Goal: Information Seeking & Learning: Learn about a topic

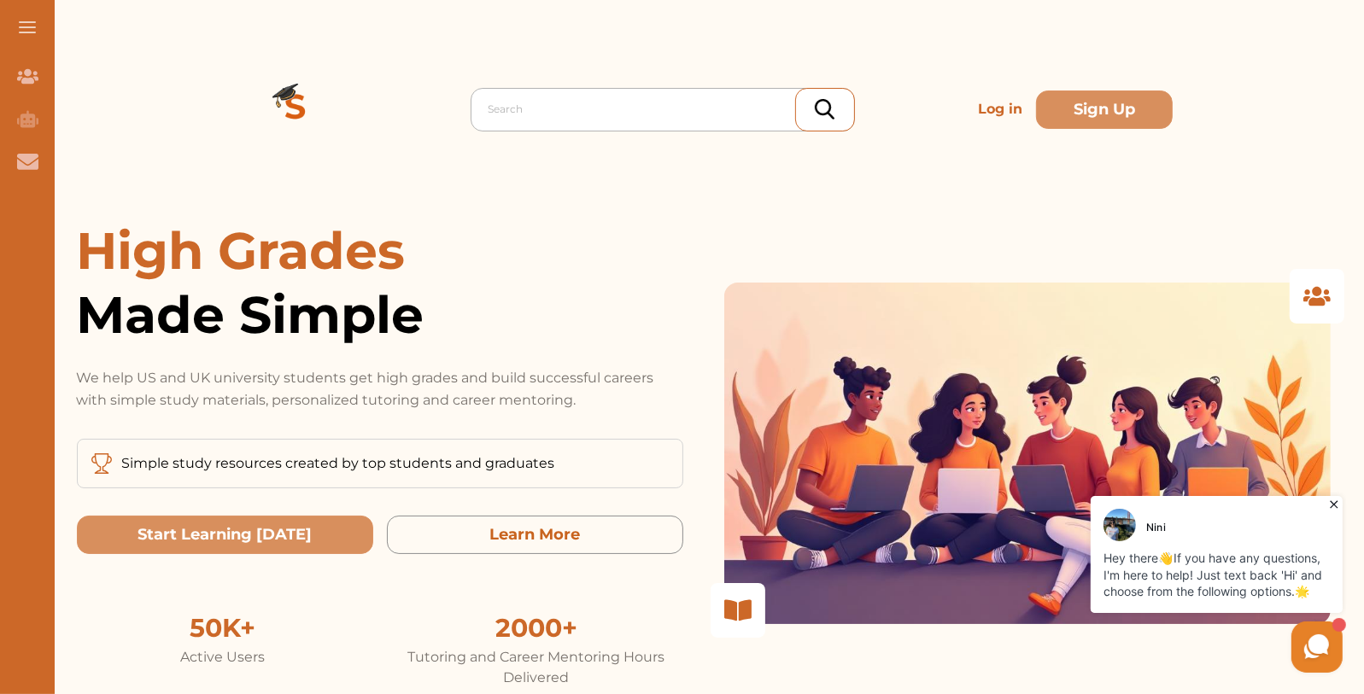
click at [517, 107] on div at bounding box center [666, 109] width 357 height 24
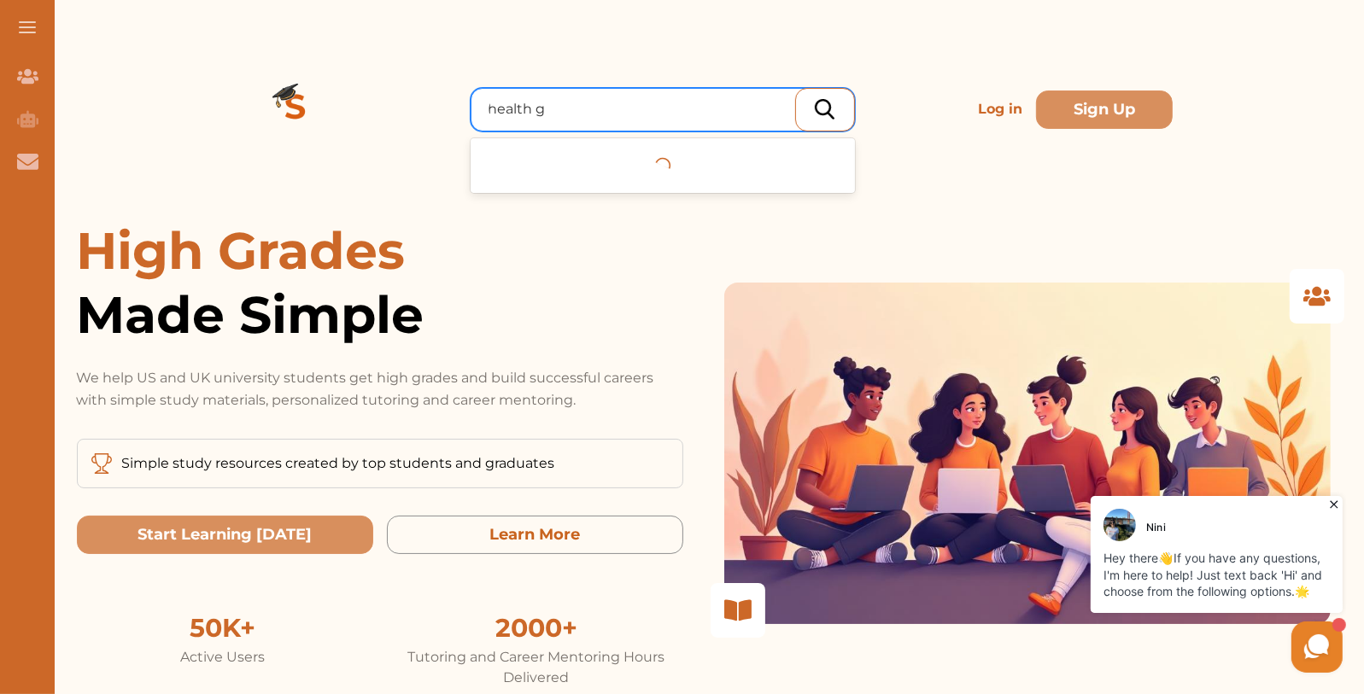
type input "health gm"
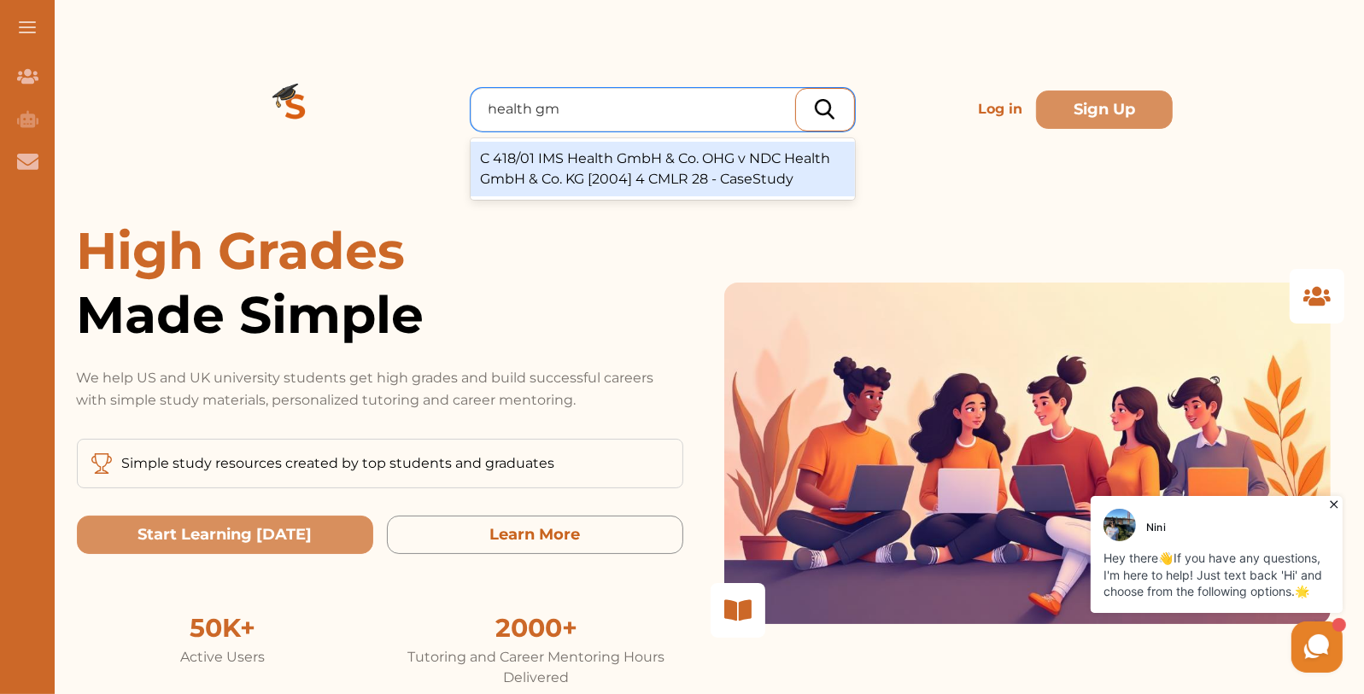
click at [650, 173] on div "C 418/01 IMS Health GmbH & Co. OHG v NDC Health GmbH & Co. KG [2004] 4 CMLR 28 …" at bounding box center [663, 169] width 384 height 55
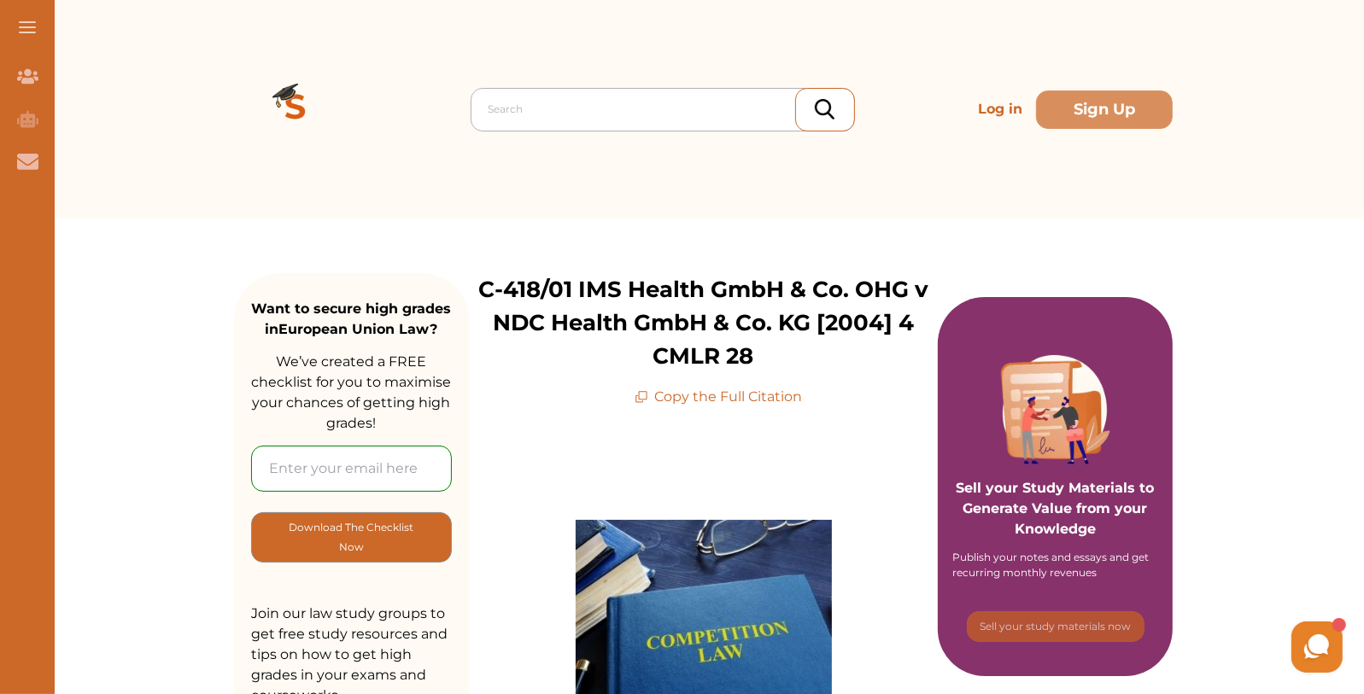
click at [523, 106] on div at bounding box center [666, 109] width 357 height 24
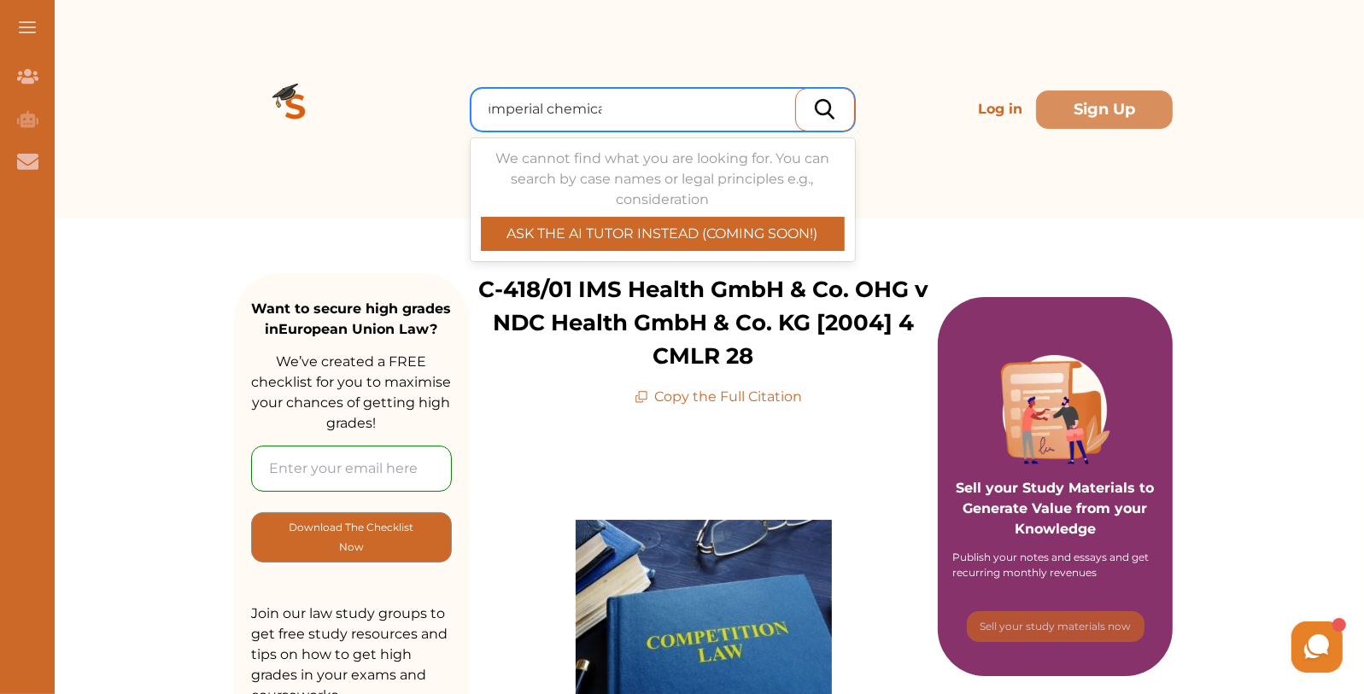
type input "imperial chemical"
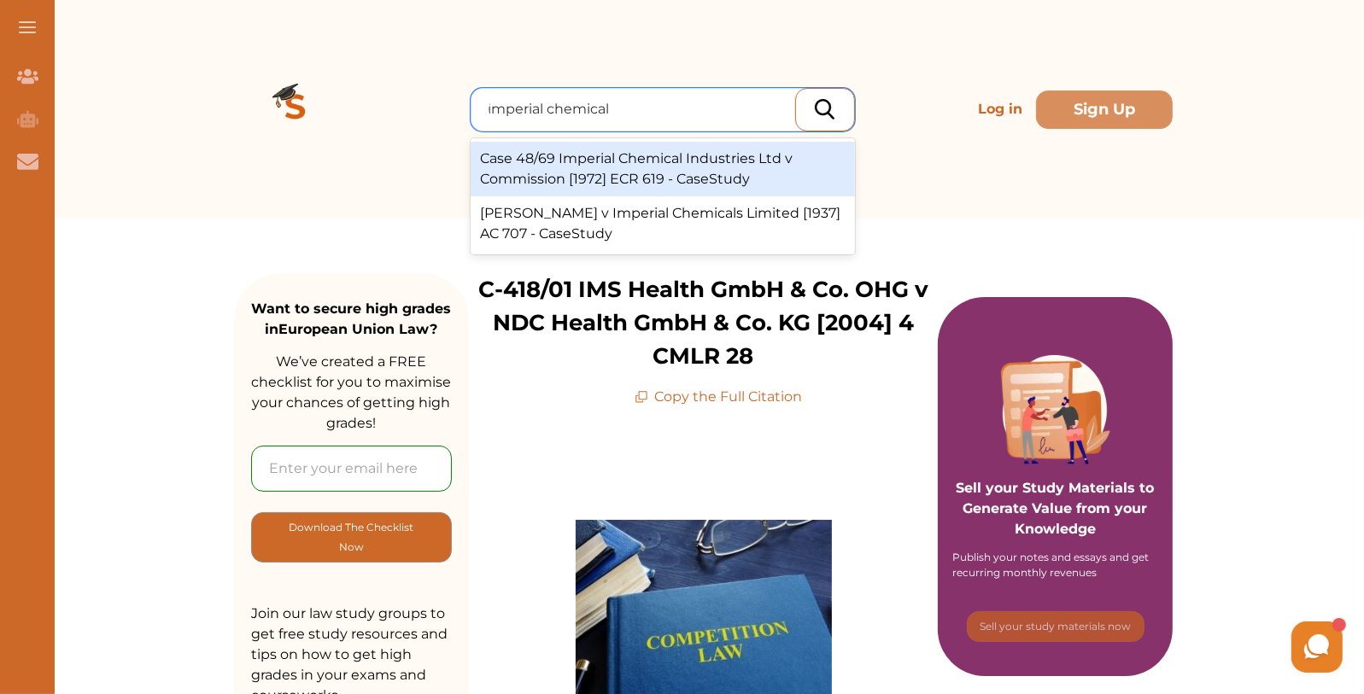
click at [704, 173] on div "Case 48/69 Imperial Chemical Industries Ltd v Commission [1972] ECR 619 - CaseS…" at bounding box center [663, 169] width 384 height 55
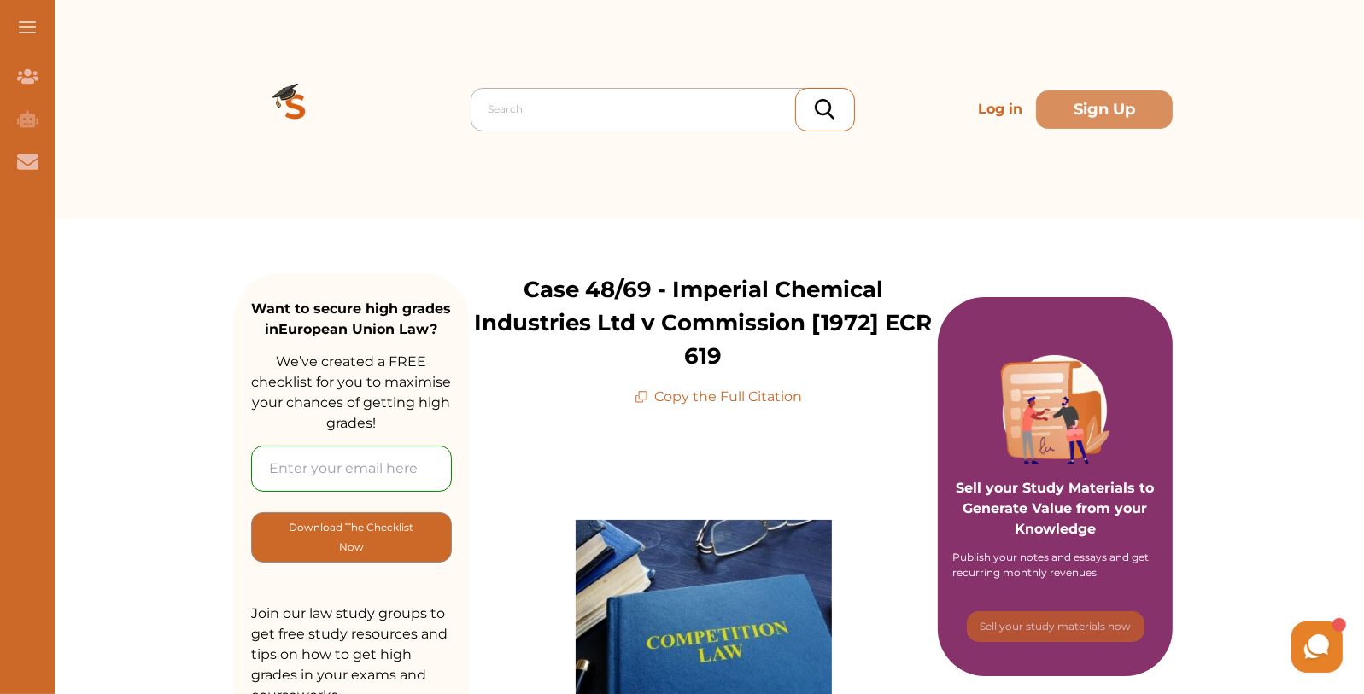
click at [581, 102] on div at bounding box center [666, 109] width 357 height 24
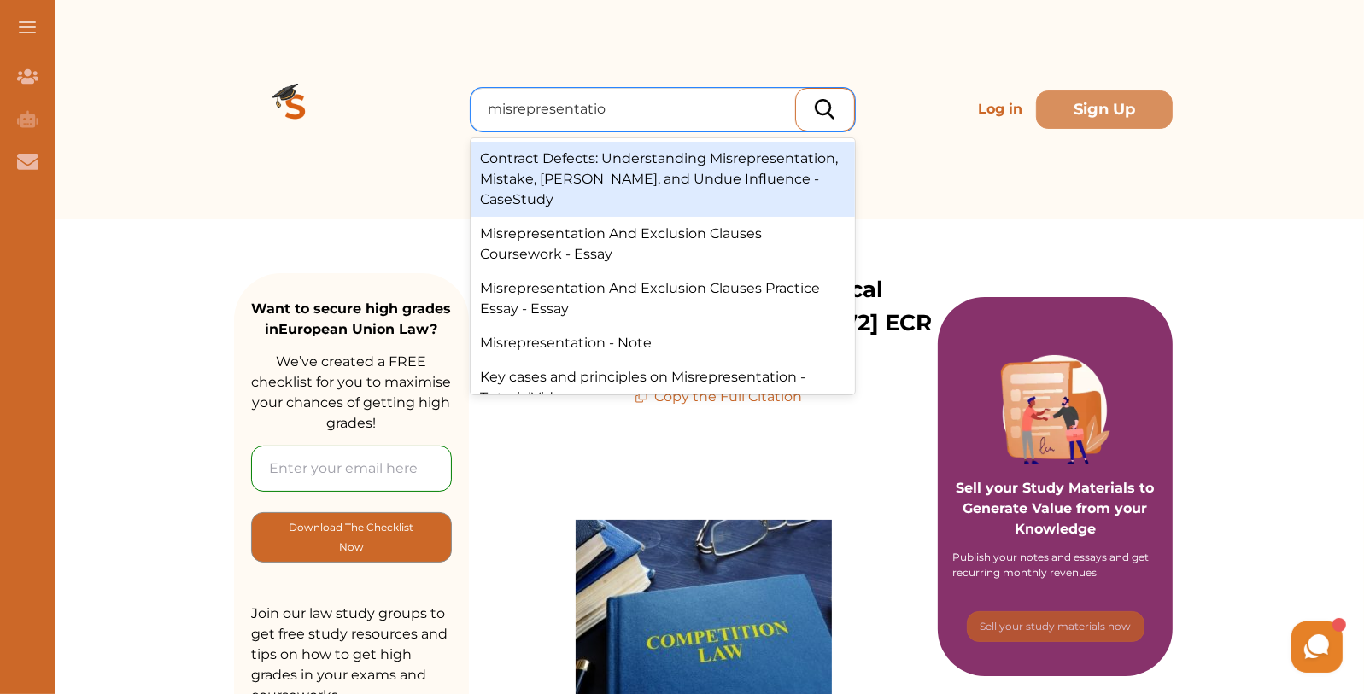
type input "misrepresentation"
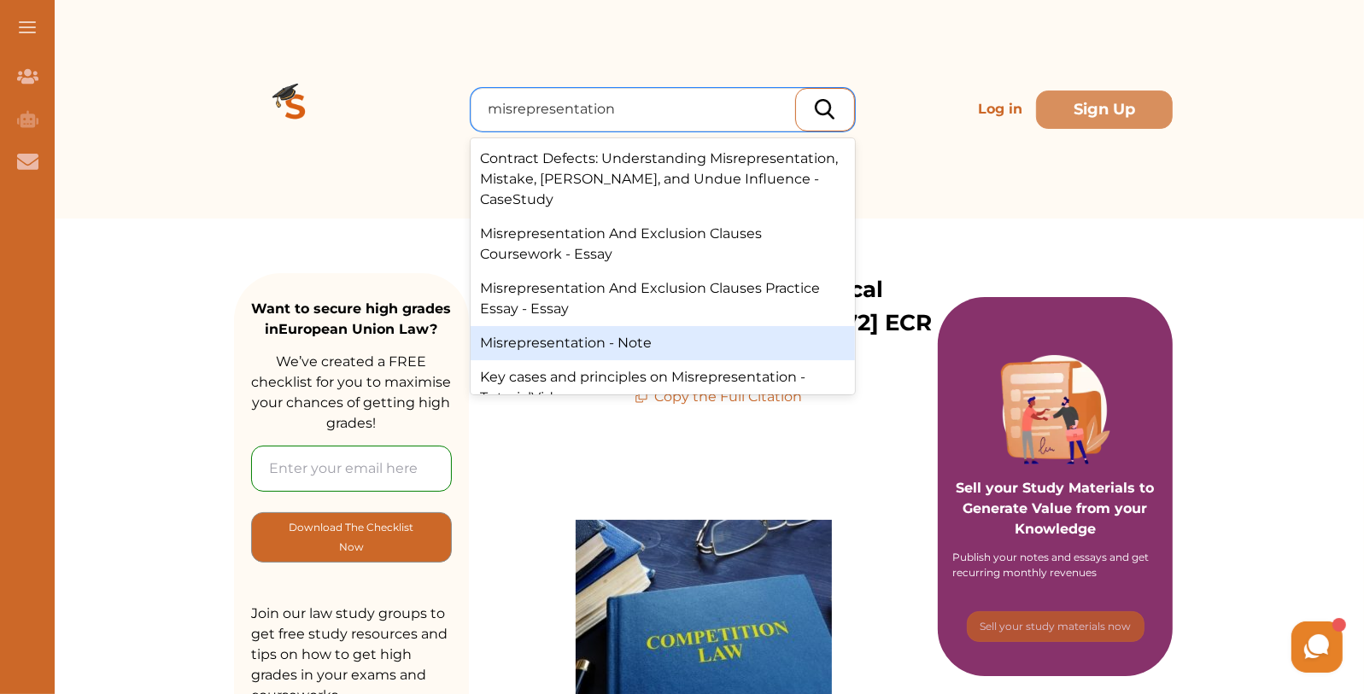
click at [687, 326] on div "Misrepresentation - Note" at bounding box center [663, 343] width 384 height 34
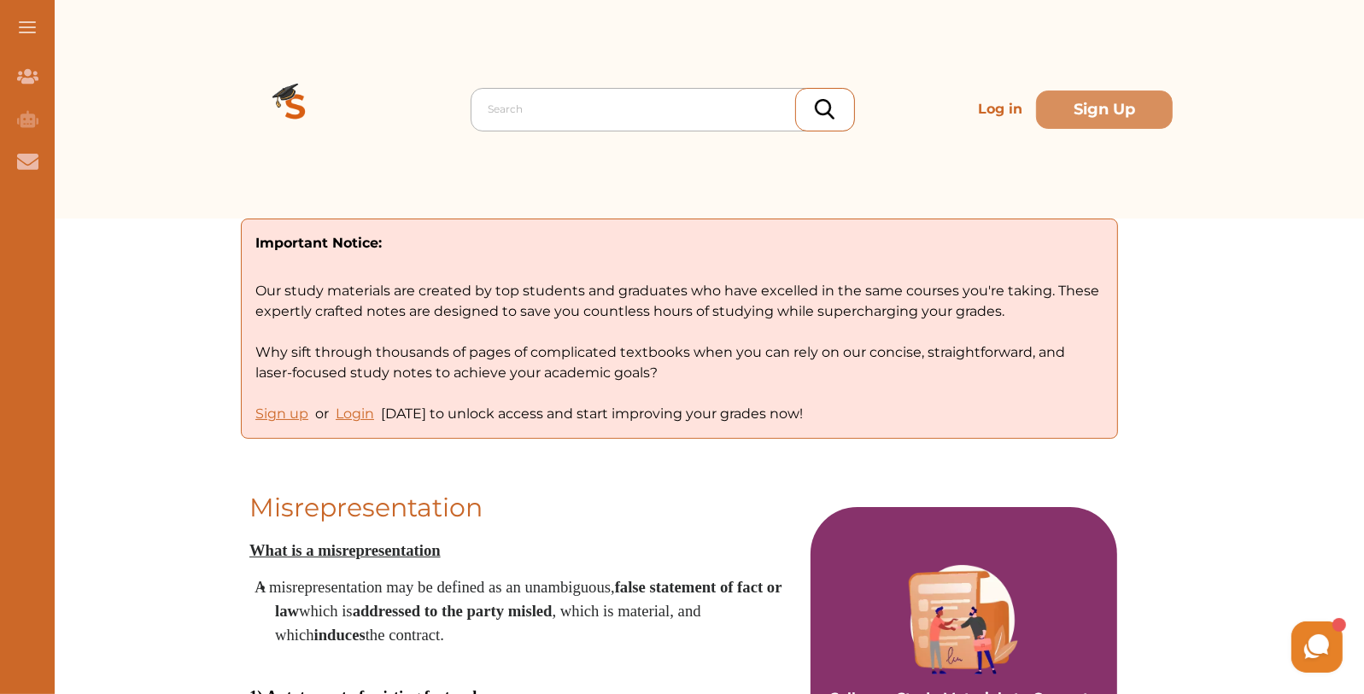
click at [515, 115] on div at bounding box center [666, 109] width 357 height 24
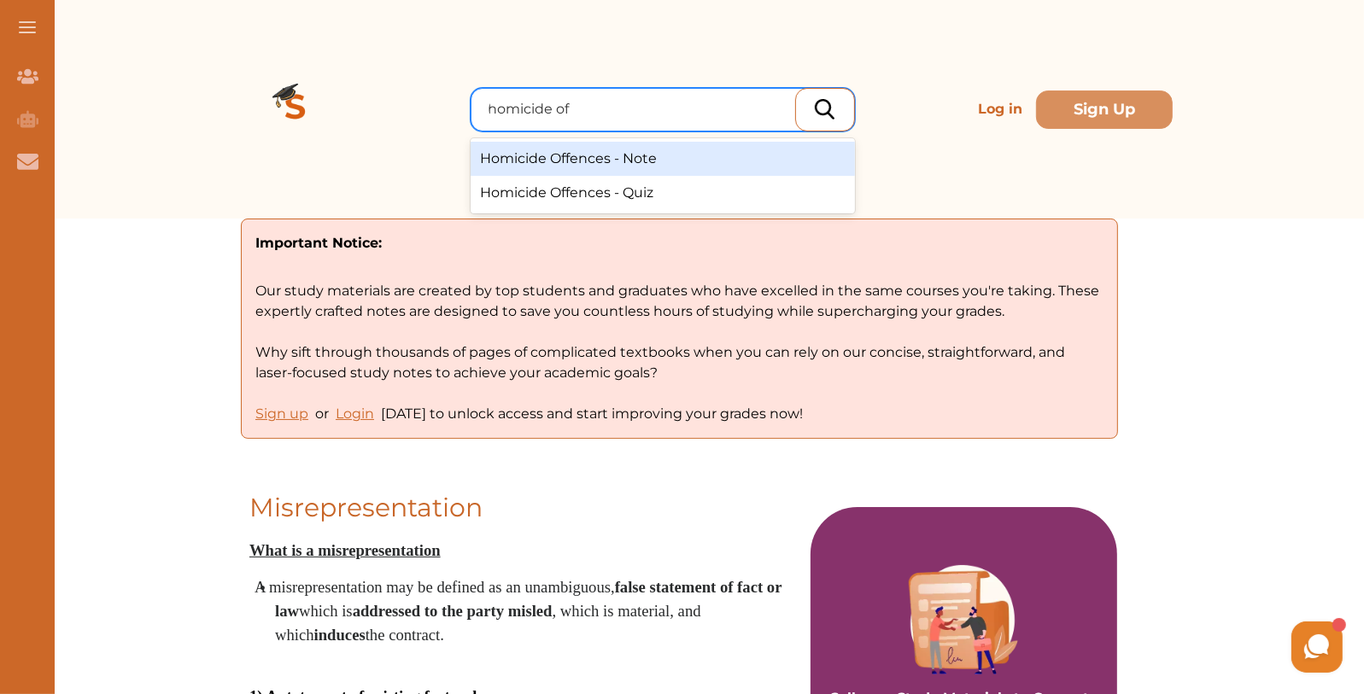
type input "homicide off"
click at [574, 165] on div "Homicide Offences - Quiz" at bounding box center [663, 159] width 384 height 34
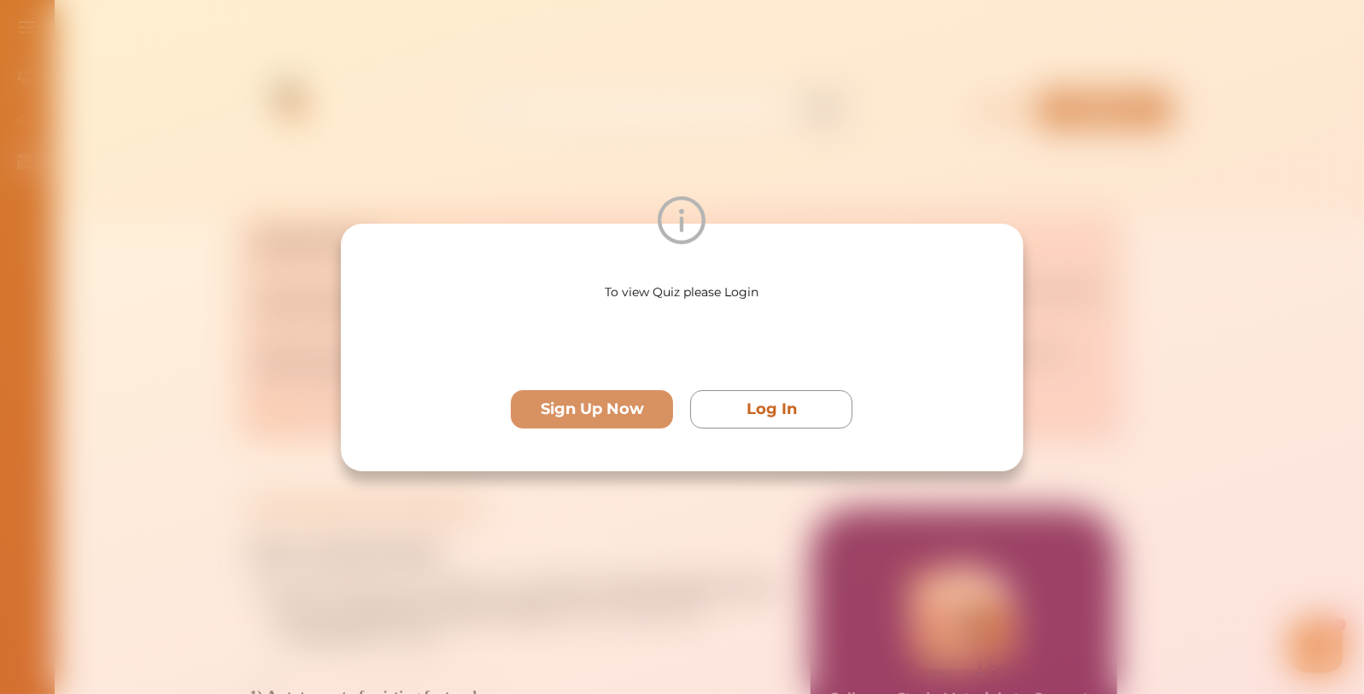
click at [660, 146] on div "To view Quiz please Login Sign Up Now Log In" at bounding box center [682, 347] width 1364 height 694
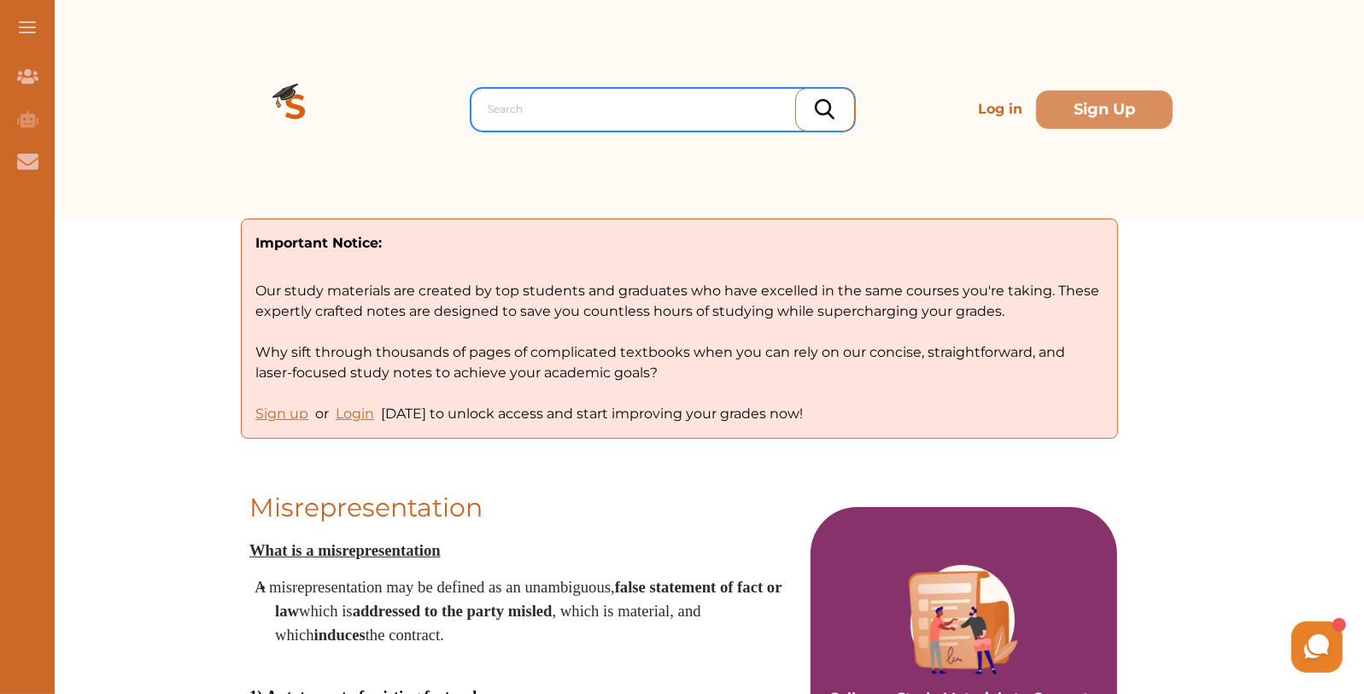
click at [621, 105] on div at bounding box center [666, 109] width 357 height 24
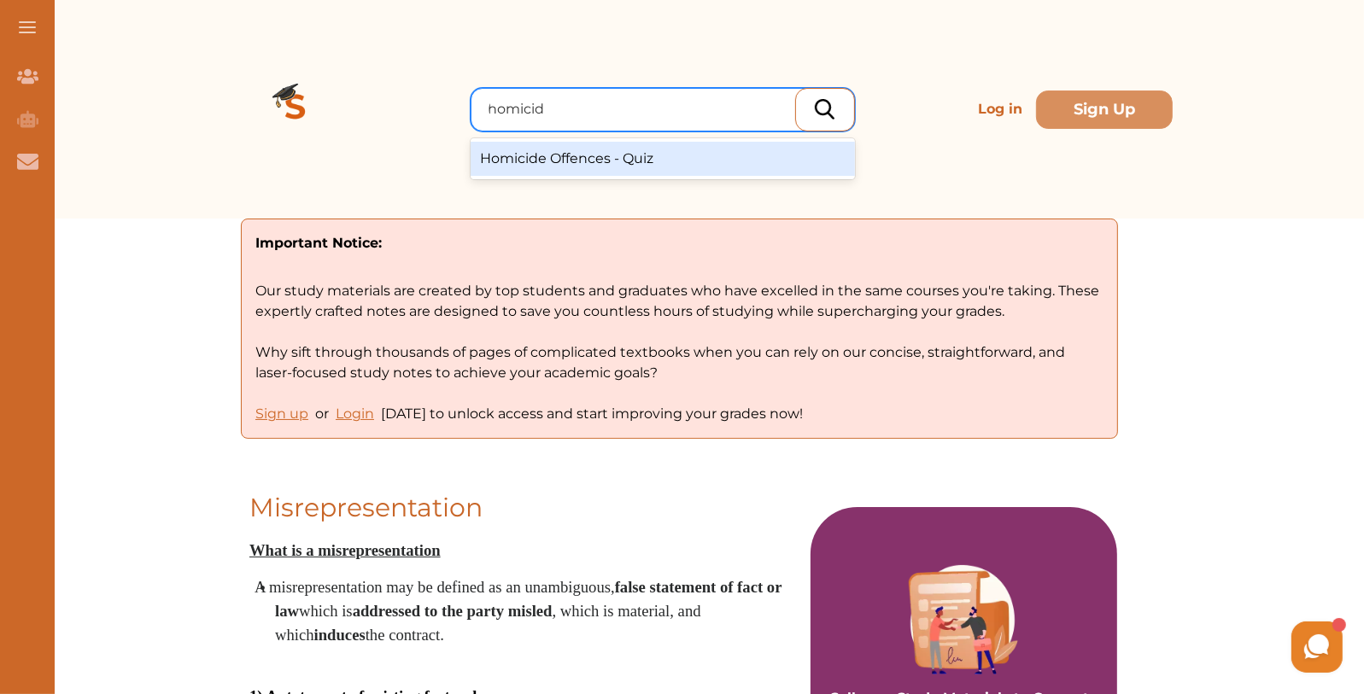
type input "homici"
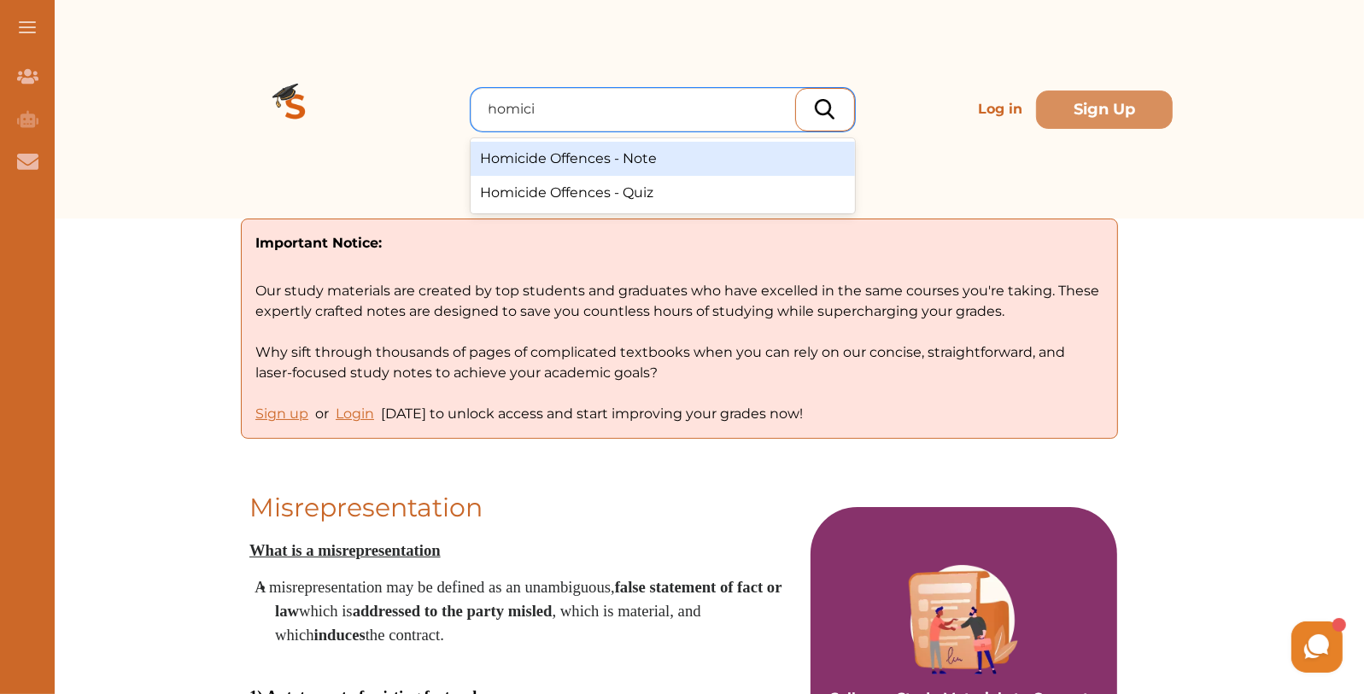
click at [615, 161] on div "Homicide Offences - Note" at bounding box center [663, 159] width 384 height 34
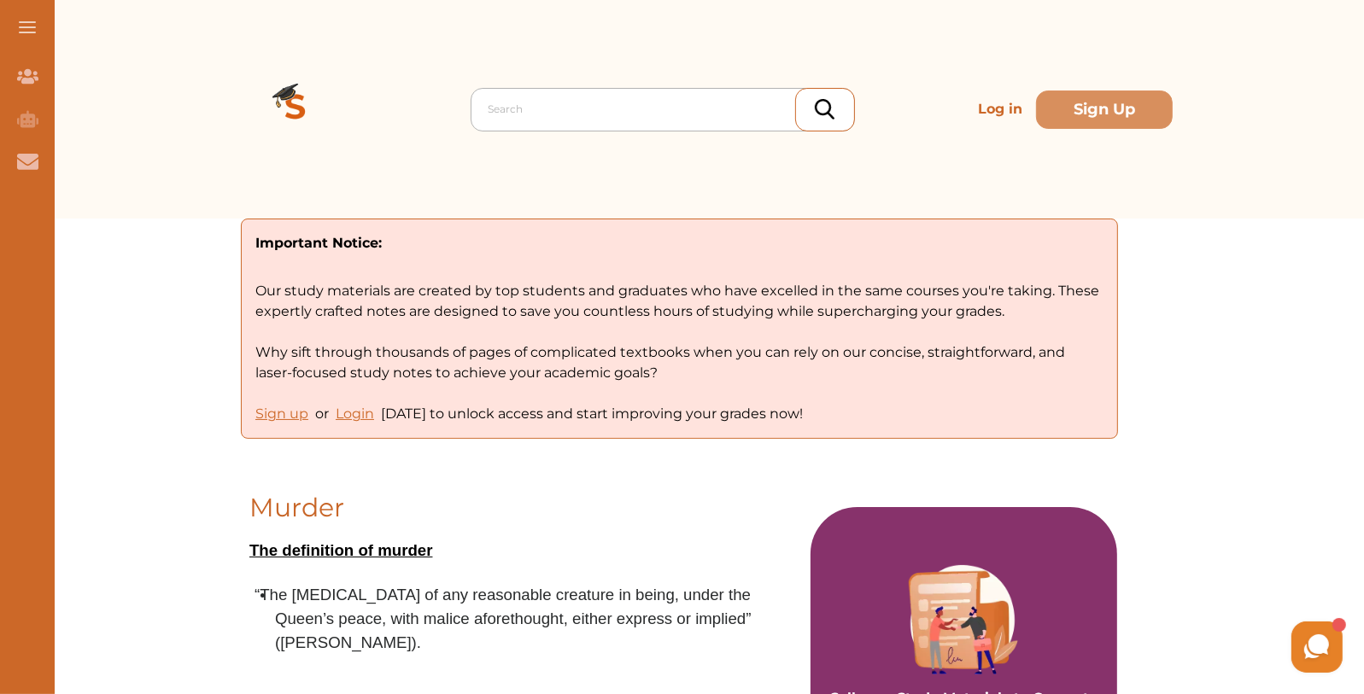
click at [519, 108] on div at bounding box center [666, 109] width 357 height 24
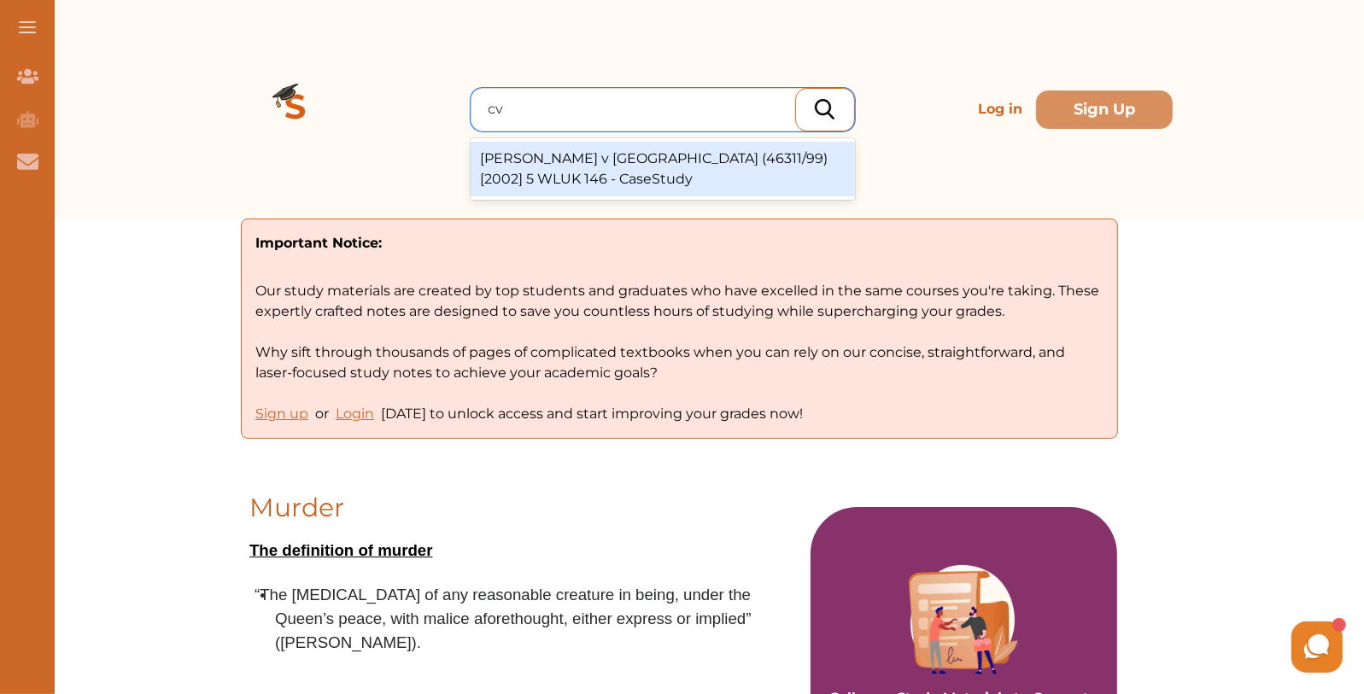
type input "c"
type input "v"
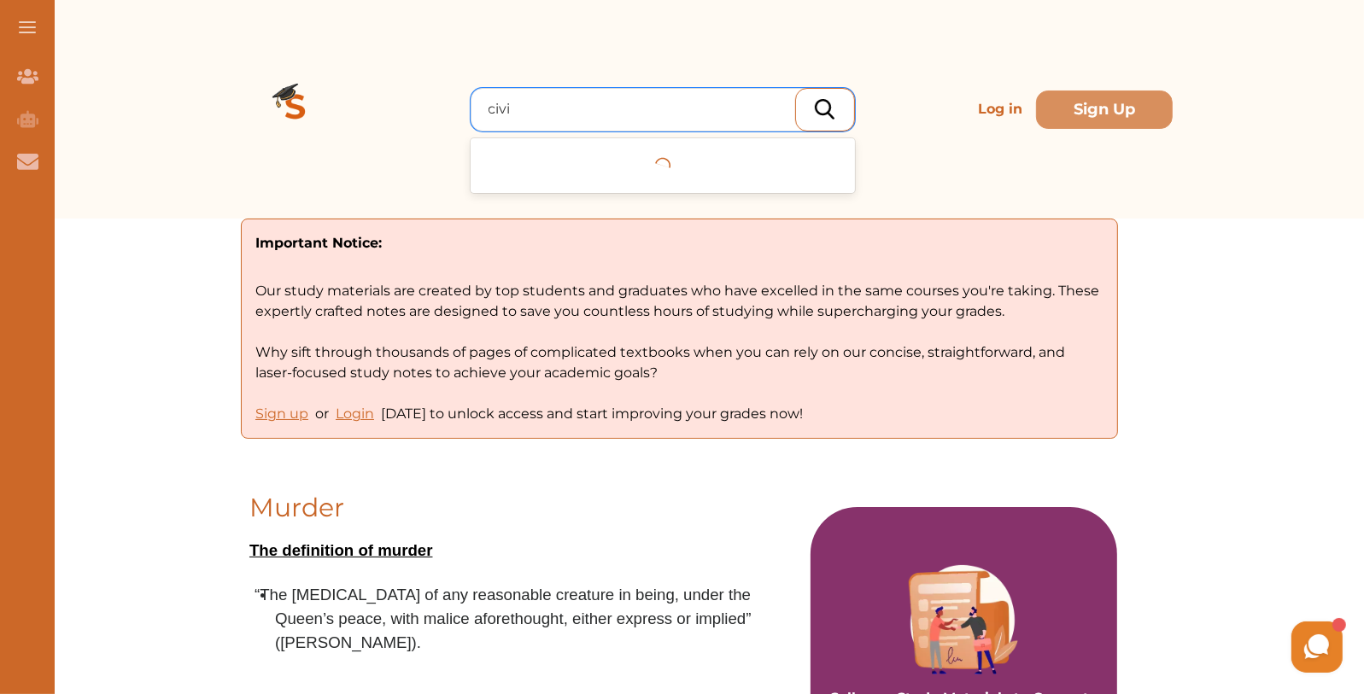
type input "civil"
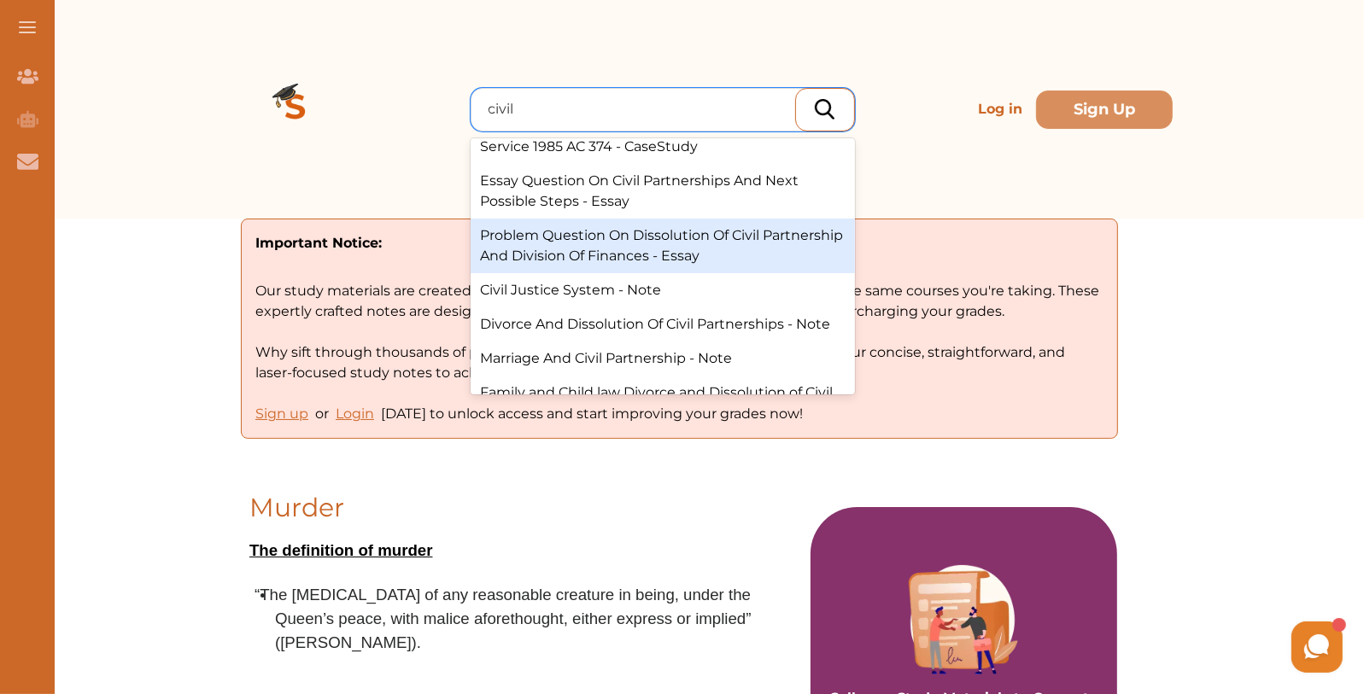
scroll to position [353, 0]
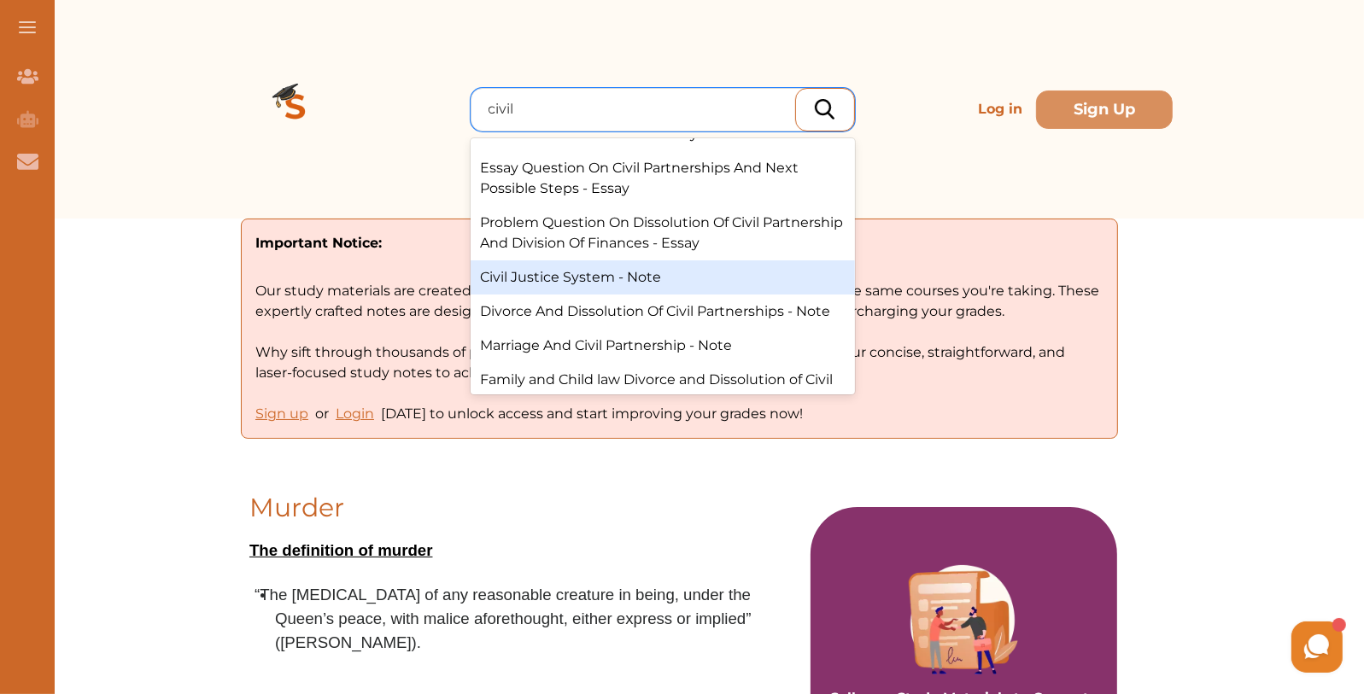
click at [654, 282] on div "Civil Justice System - Note" at bounding box center [663, 277] width 384 height 34
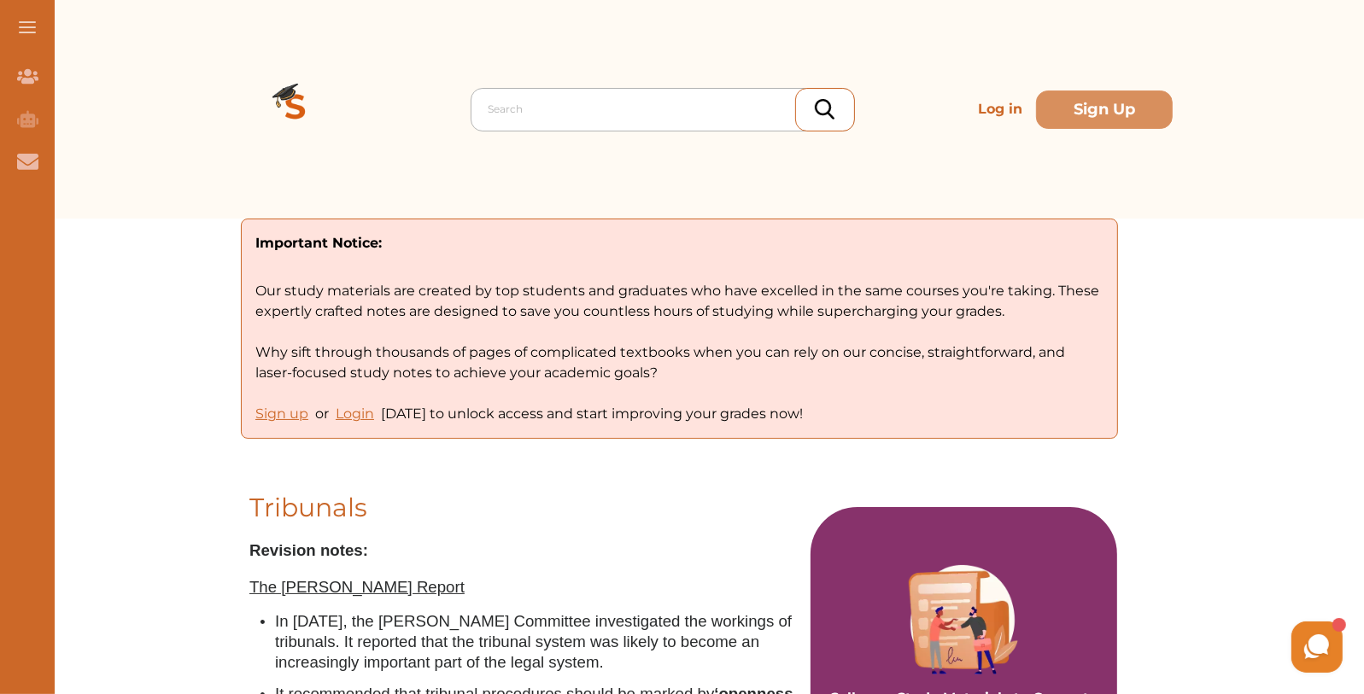
click at [549, 114] on div at bounding box center [666, 109] width 357 height 24
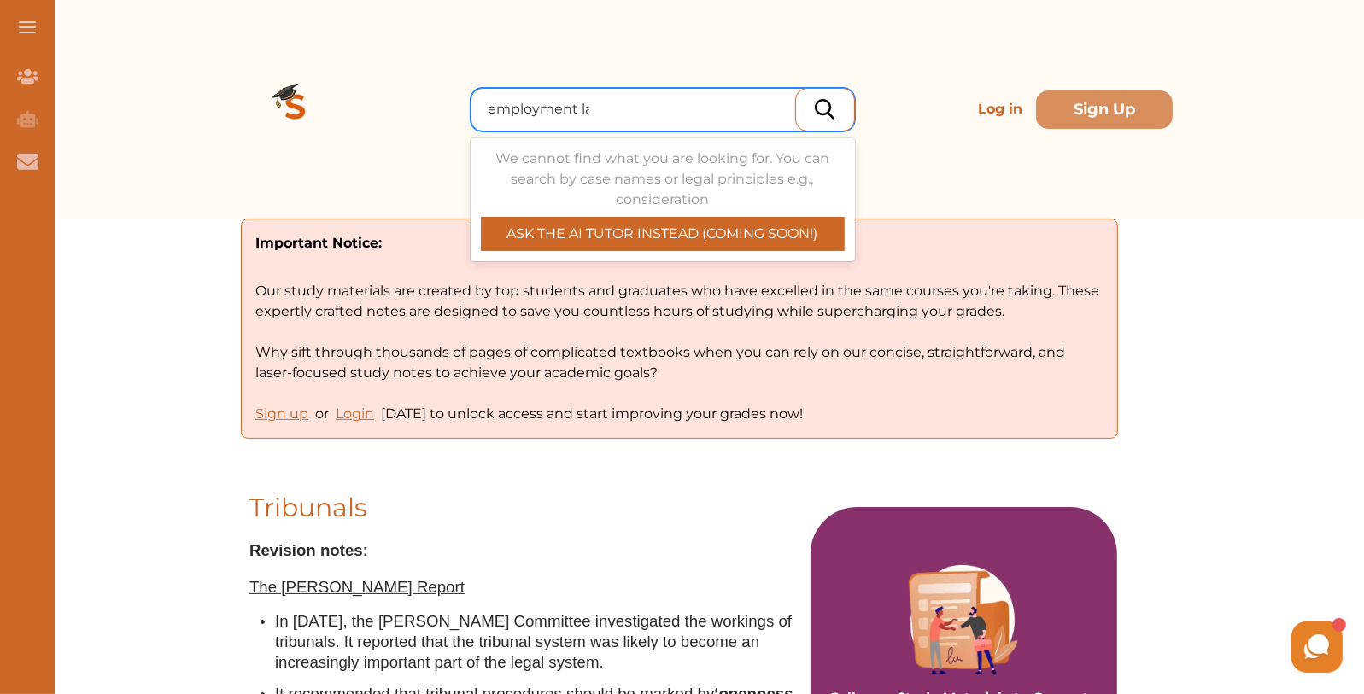
type input "employment law"
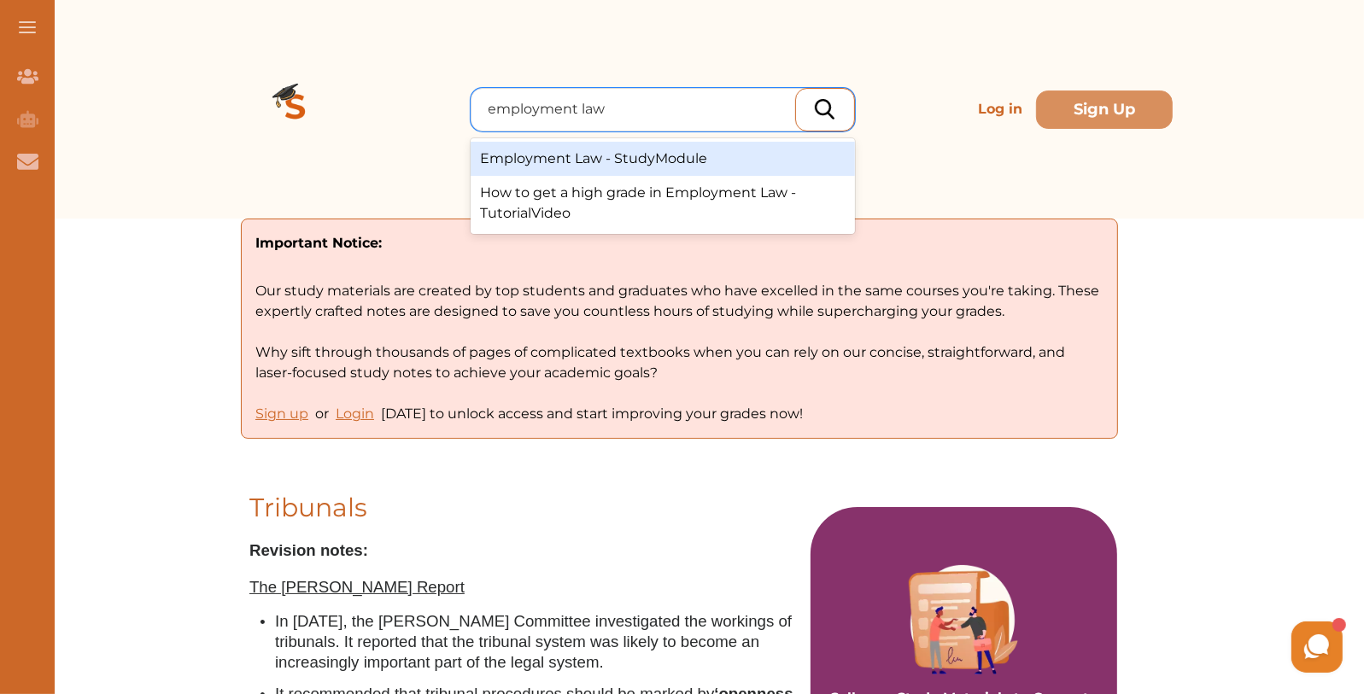
click at [609, 159] on div "Employment Law - StudyModule" at bounding box center [663, 159] width 384 height 34
